Goal: Transaction & Acquisition: Purchase product/service

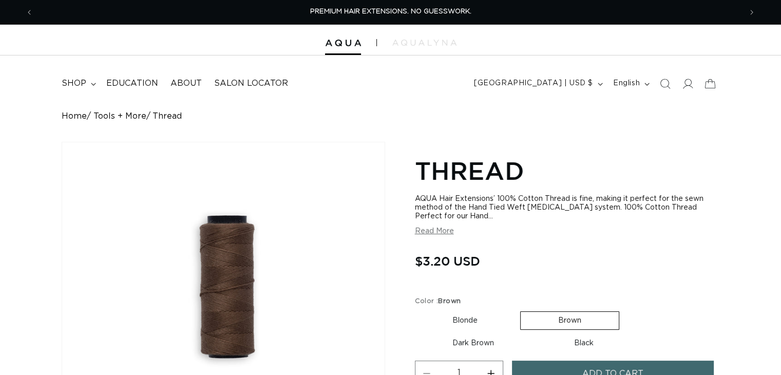
click at [25, 6] on button "Previous announcement" at bounding box center [29, 13] width 23 height 20
click at [90, 85] on summary "shop" at bounding box center [77, 83] width 45 height 23
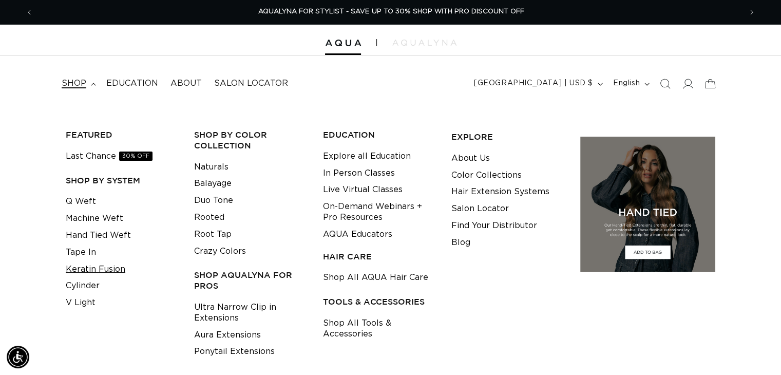
click at [87, 271] on link "Keratin Fusion" at bounding box center [96, 269] width 60 height 17
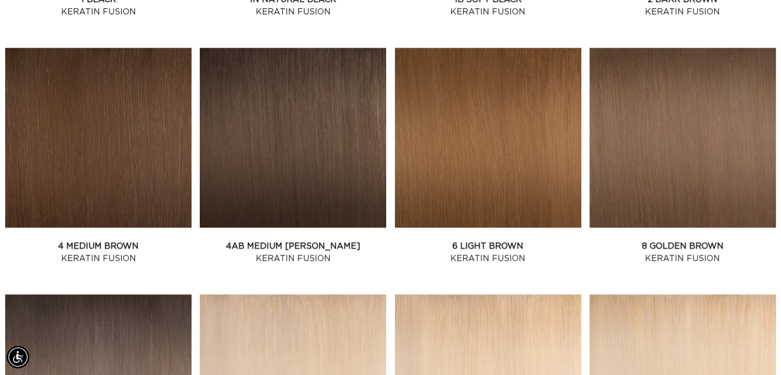
scroll to position [691, 0]
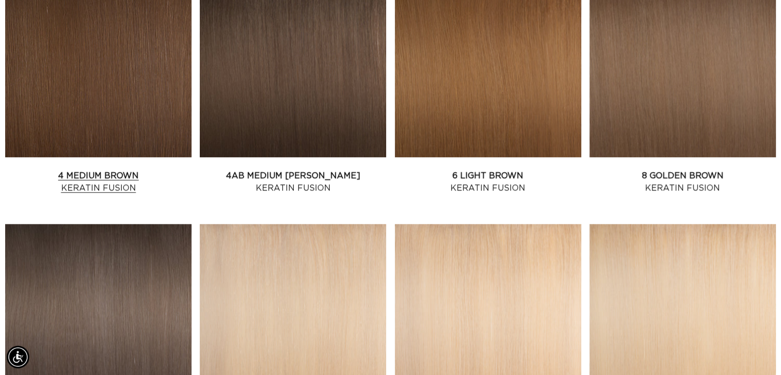
click at [62, 169] on link "4 Medium Brown Keratin Fusion" at bounding box center [98, 181] width 186 height 25
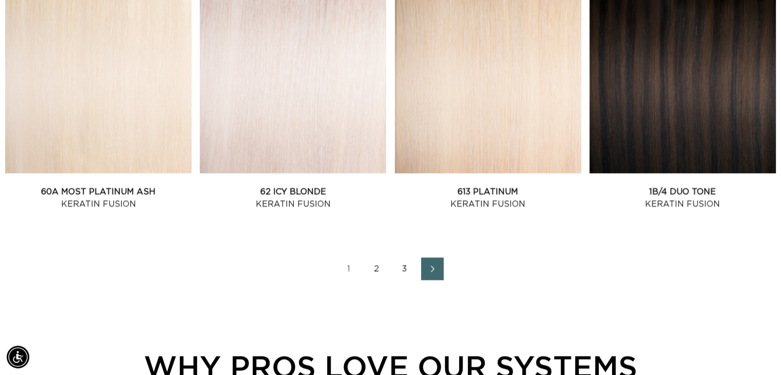
scroll to position [0, 708]
click at [376, 267] on link "2" at bounding box center [376, 268] width 23 height 23
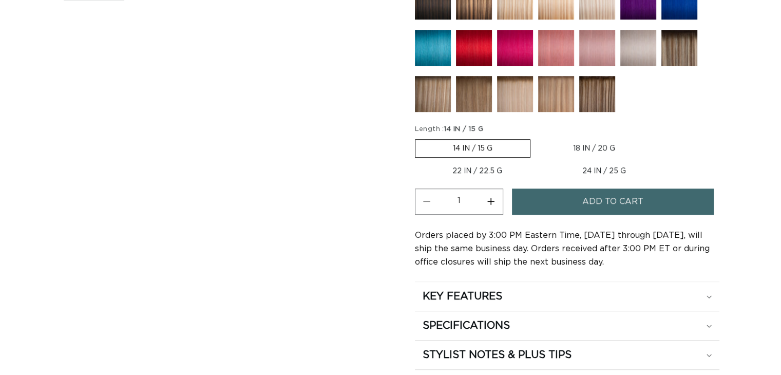
scroll to position [559, 0]
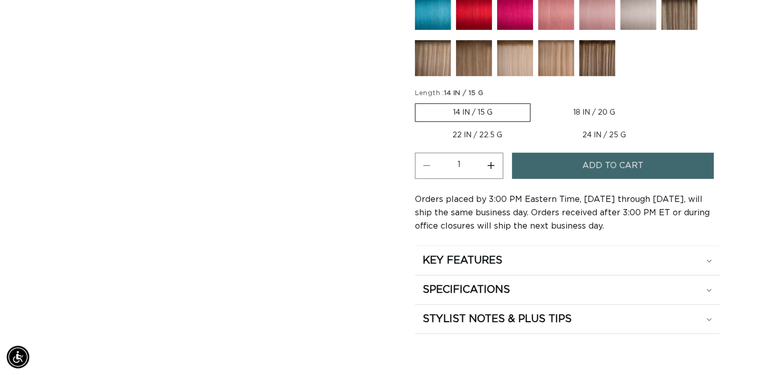
click at [472, 108] on label "14 IN / 15 G Variant sold out or unavailable" at bounding box center [472, 112] width 115 height 18
click at [418, 102] on input "14 IN / 15 G Variant sold out or unavailable" at bounding box center [417, 101] width 1 height 1
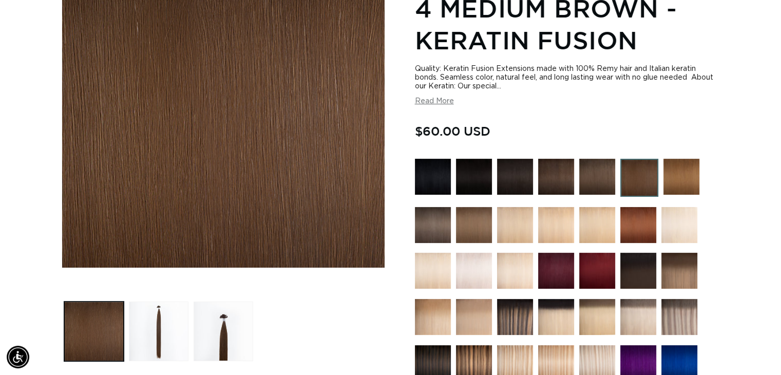
scroll to position [0, 0]
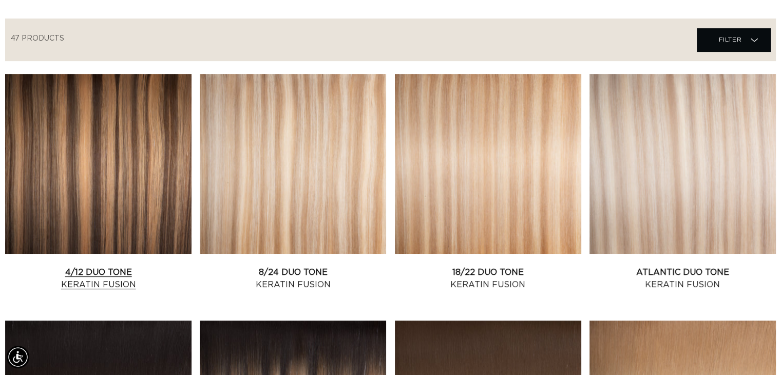
scroll to position [344, 0]
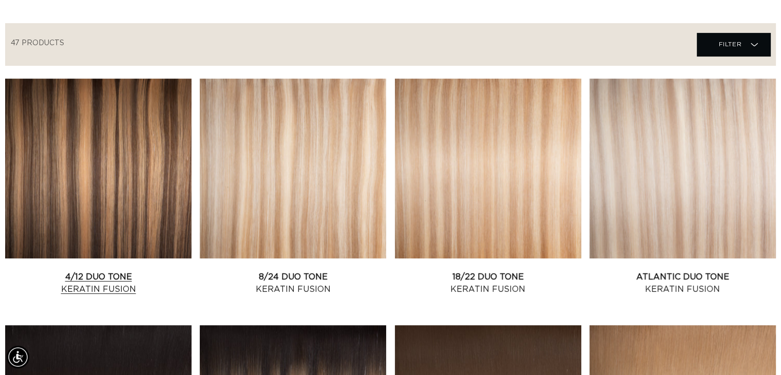
click at [104, 270] on link "4/12 Duo Tone Keratin Fusion" at bounding box center [98, 282] width 186 height 25
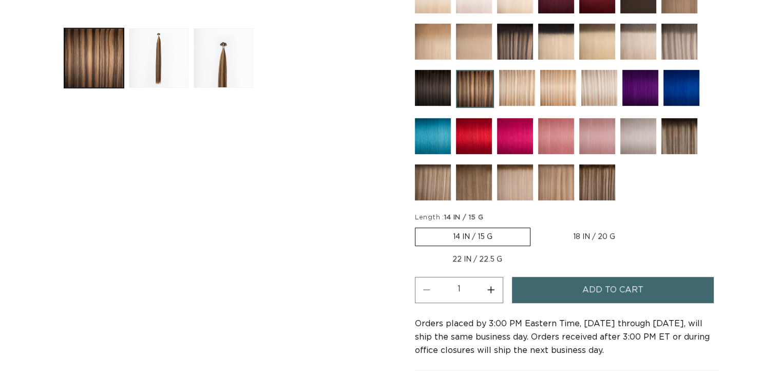
click at [485, 232] on label "14 IN / 15 G Variant sold out or unavailable" at bounding box center [472, 236] width 115 height 18
click at [418, 226] on input "14 IN / 15 G Variant sold out or unavailable" at bounding box center [417, 225] width 1 height 1
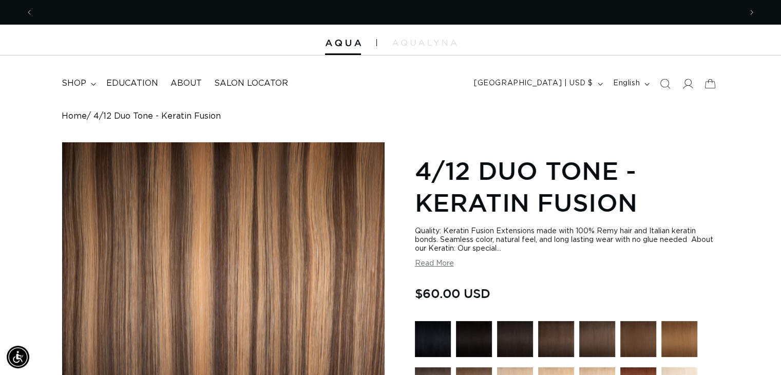
scroll to position [0, 708]
